Goal: Find specific page/section: Find specific page/section

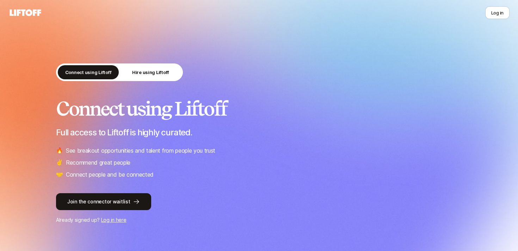
click at [312, 129] on p "Full access to Liftoff is highly curated." at bounding box center [259, 133] width 406 height 10
click at [161, 73] on p "Hire using Liftoff" at bounding box center [150, 72] width 37 height 7
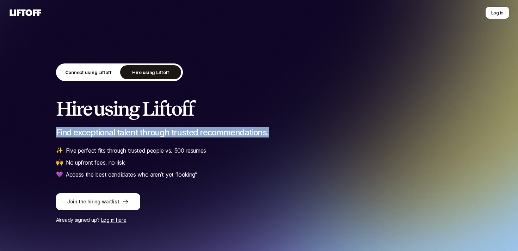
drag, startPoint x: 288, startPoint y: 133, endPoint x: 279, endPoint y: 88, distance: 46.1
click at [279, 93] on div "Connect using Liftoff Hire using Liftoff Hire using Liftoff Find exceptional ta…" at bounding box center [259, 143] width 406 height 161
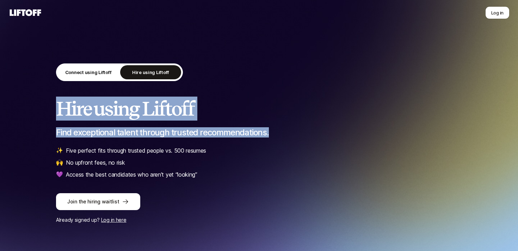
click at [279, 88] on div "Connect using Liftoff Hire using Liftoff Hire using Liftoff Find exceptional ta…" at bounding box center [259, 143] width 406 height 161
